Goal: Find specific page/section: Find specific page/section

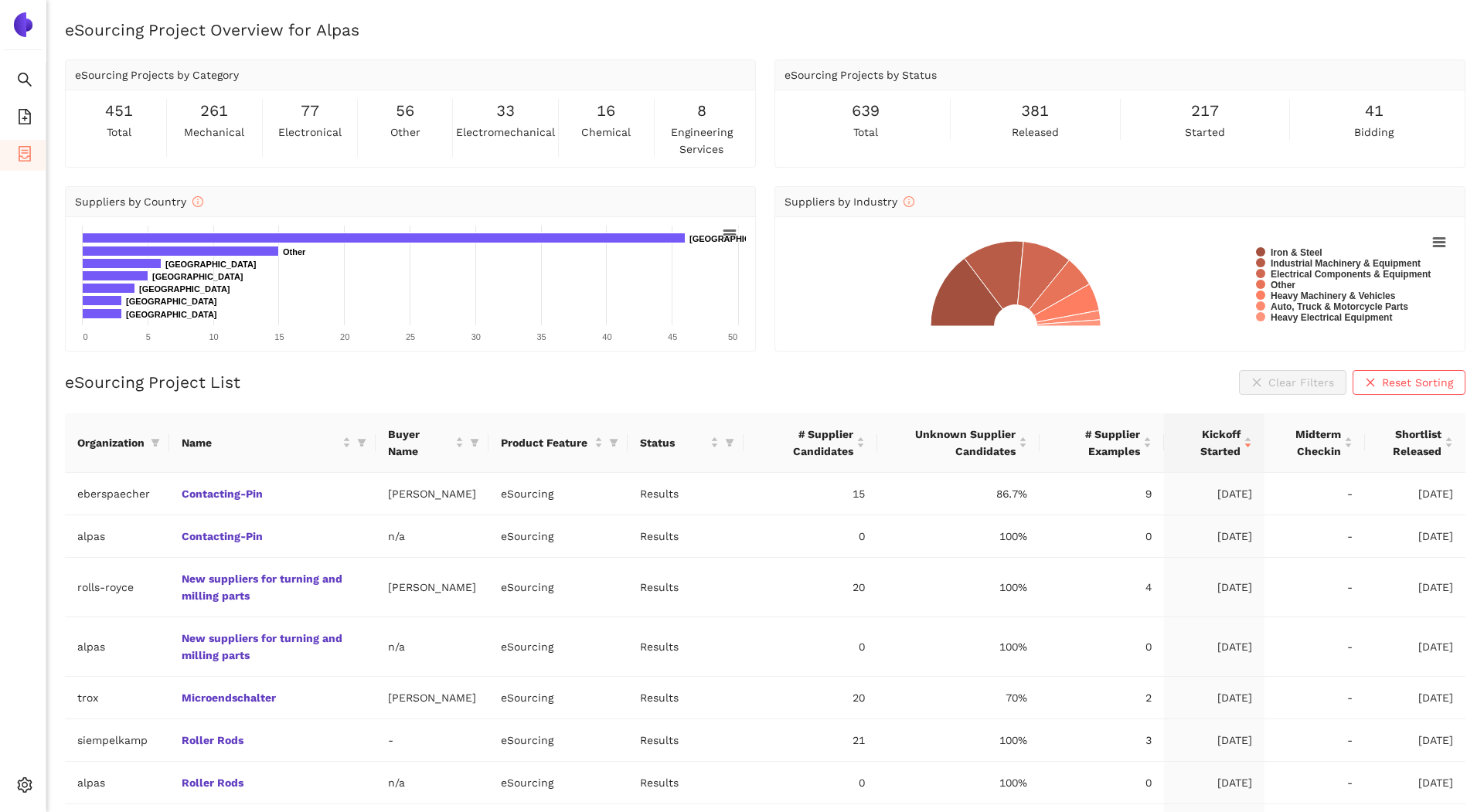
scroll to position [198, 0]
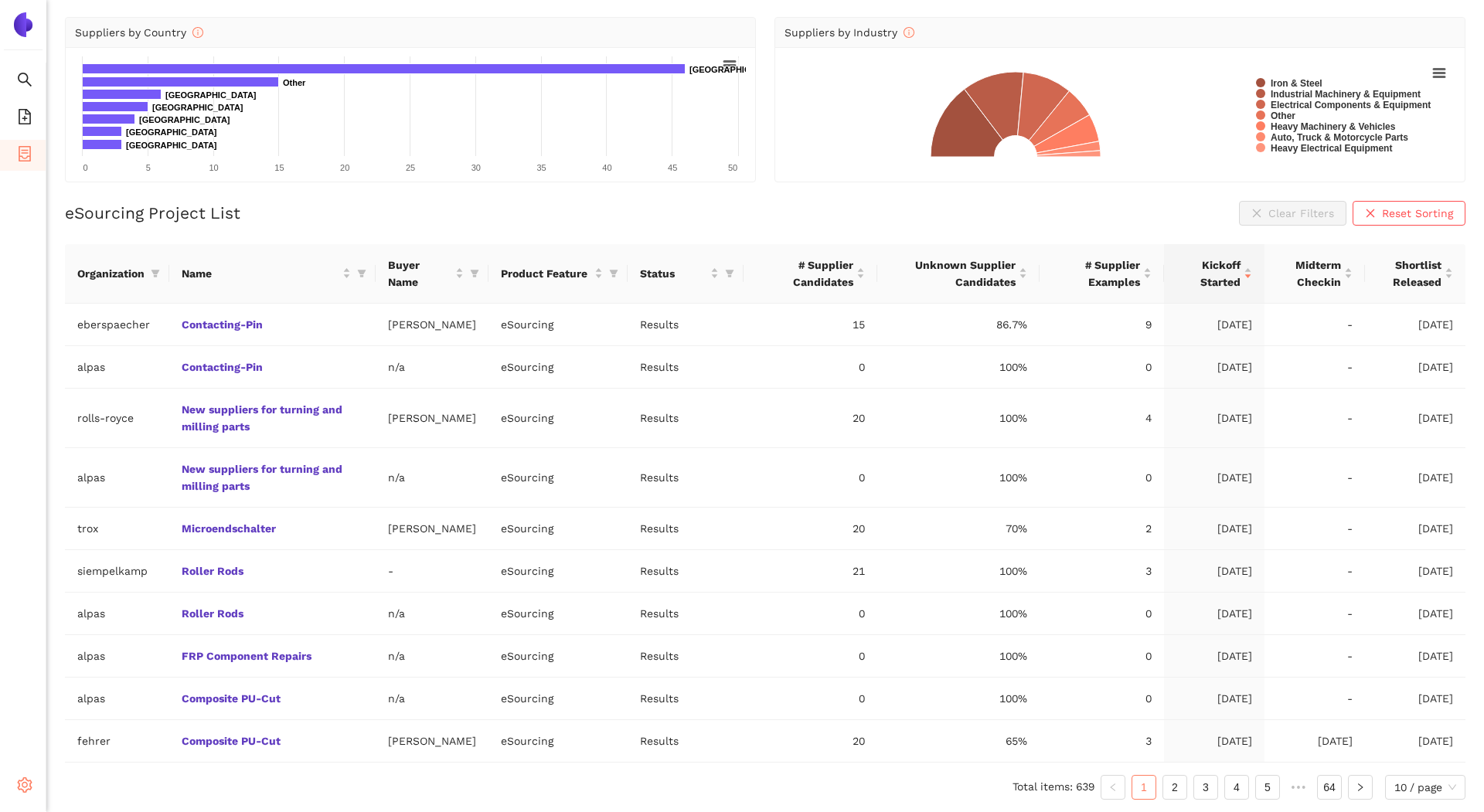
click at [32, 798] on span "setting" at bounding box center [25, 787] width 15 height 31
click at [129, 678] on td "alpas" at bounding box center [117, 699] width 104 height 42
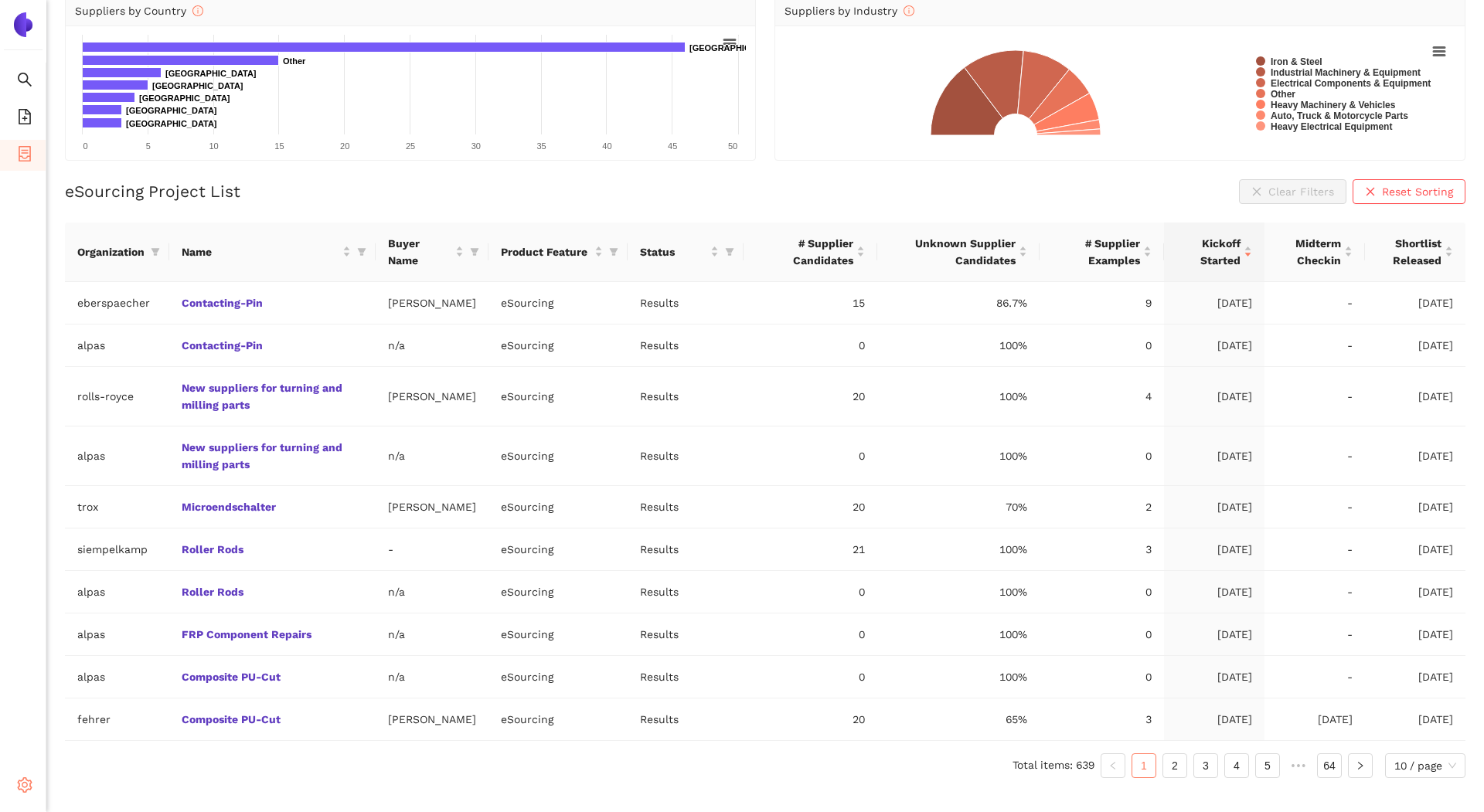
click at [17, 786] on icon "setting" at bounding box center [25, 785] width 15 height 15
click at [98, 676] on span "Internal Area" at bounding box center [112, 682] width 69 height 12
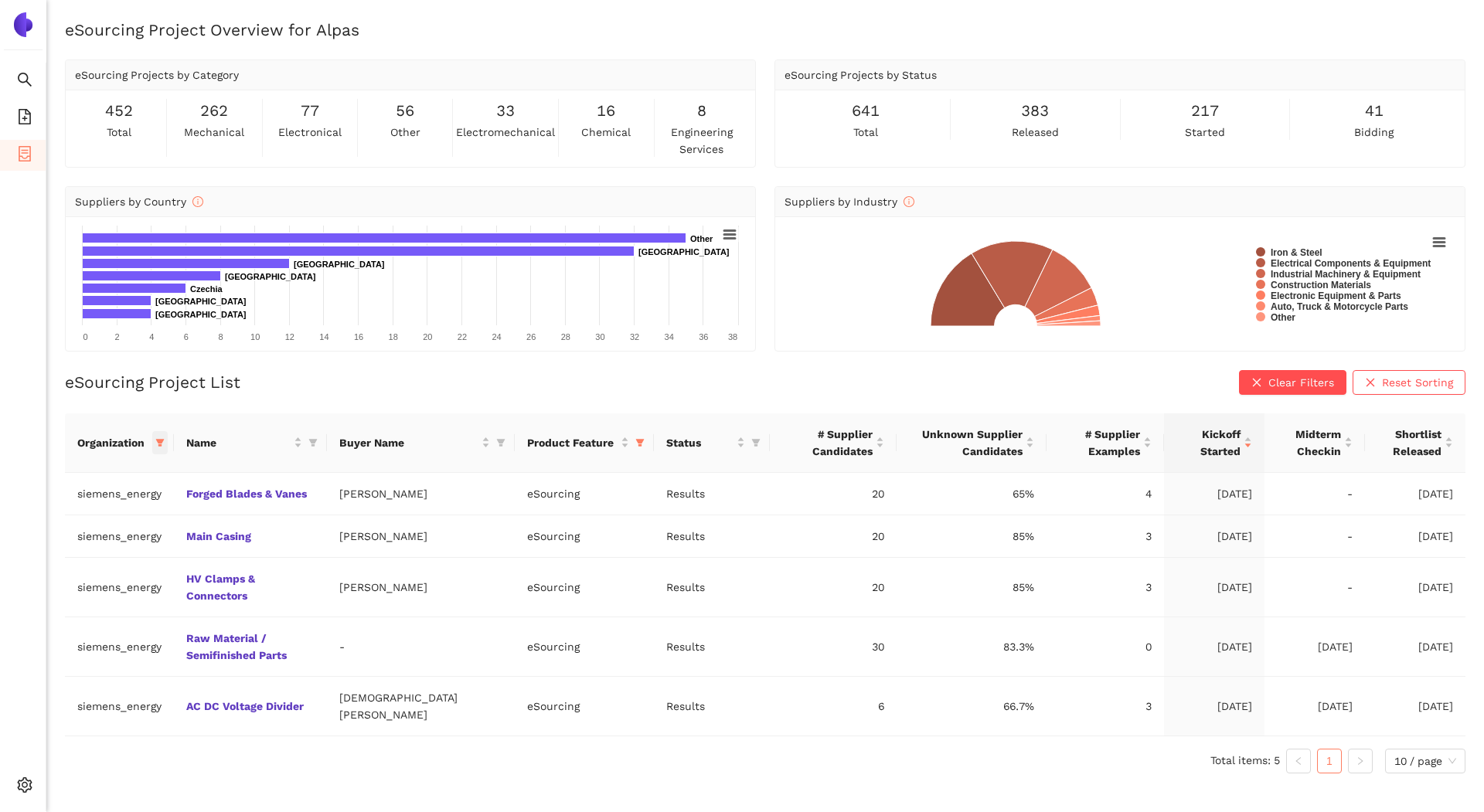
click at [157, 439] on icon "filter" at bounding box center [160, 443] width 9 height 8
click at [38, 707] on span "Reset" at bounding box center [42, 712] width 30 height 17
checkbox input "false"
click at [103, 470] on input "text" at bounding box center [108, 474] width 127 height 17
type input "trox"
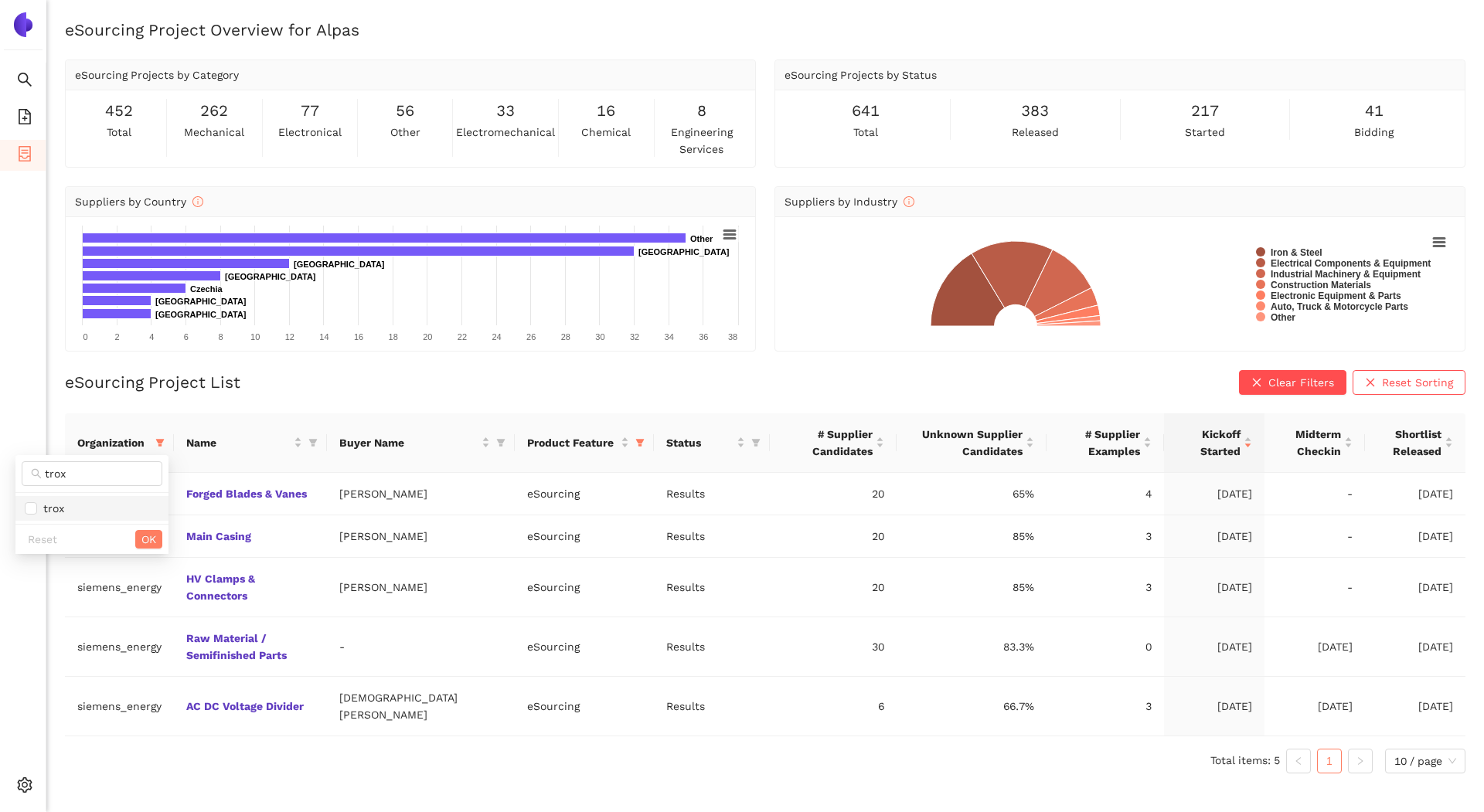
click at [101, 512] on span "trox" at bounding box center [92, 509] width 134 height 17
checkbox input "true"
click at [157, 530] on button "OK" at bounding box center [149, 539] width 27 height 18
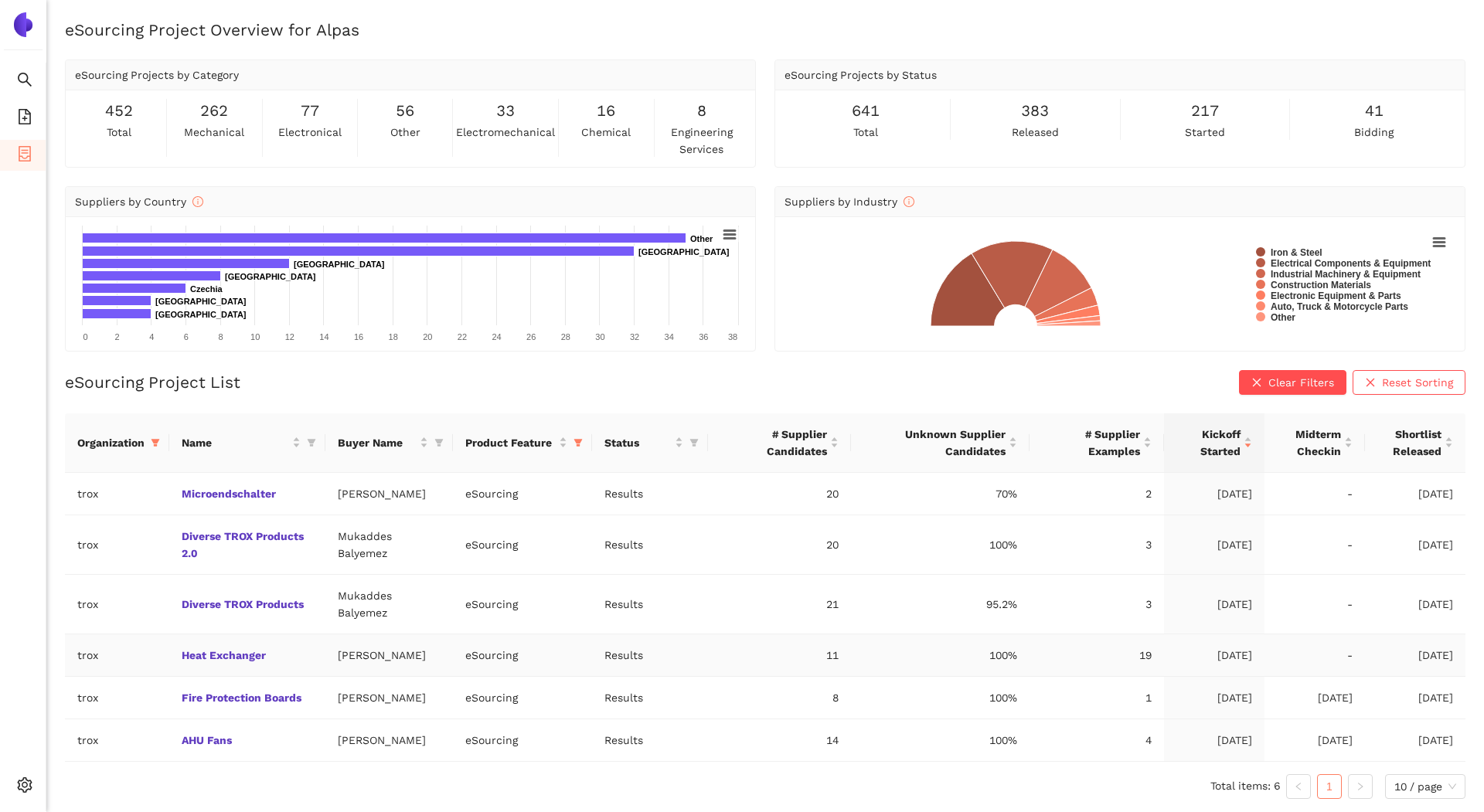
scroll to position [18, 0]
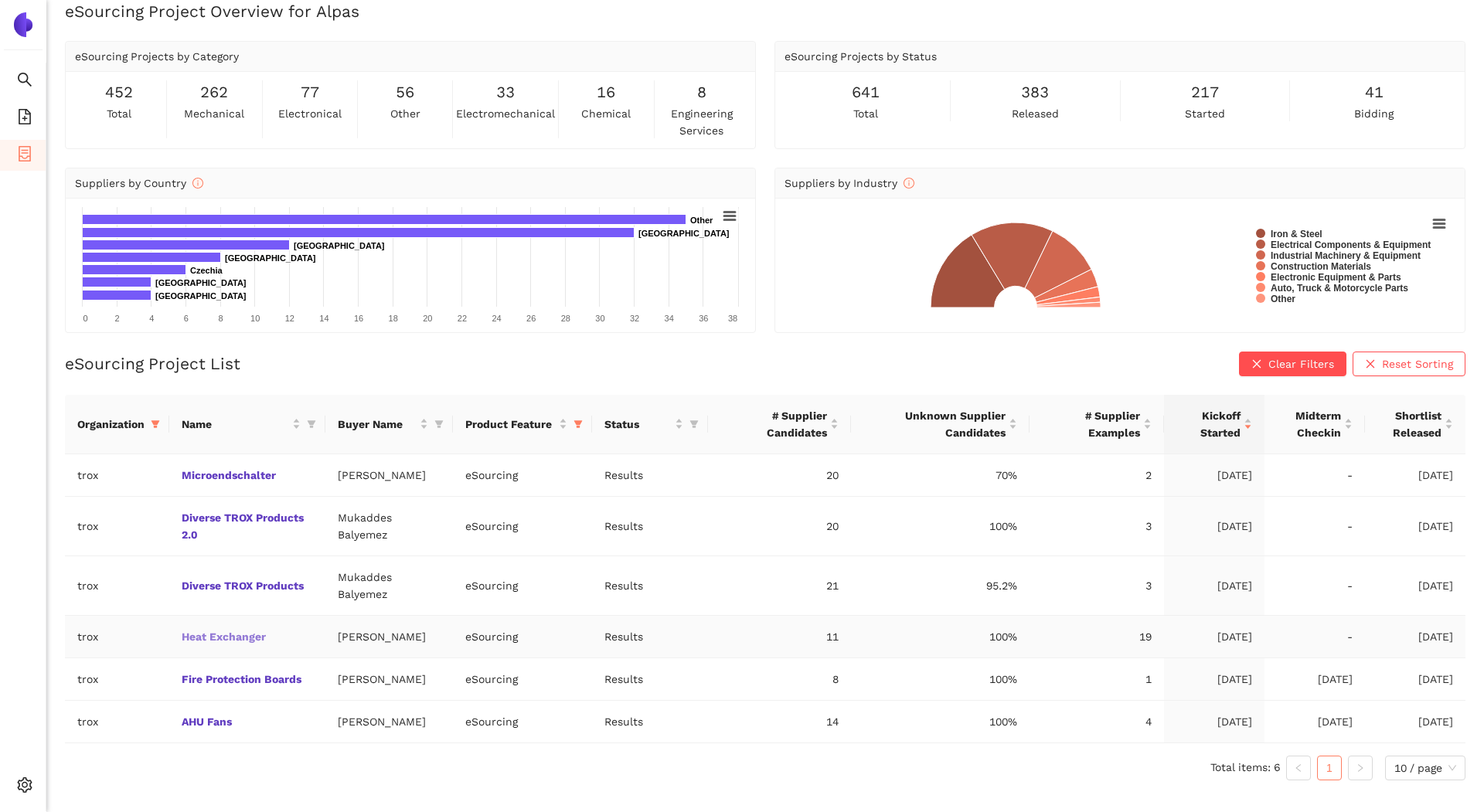
click at [0, 0] on link "Heat Exchanger" at bounding box center [0, 0] width 0 height 0
